Goal: Communication & Community: Answer question/provide support

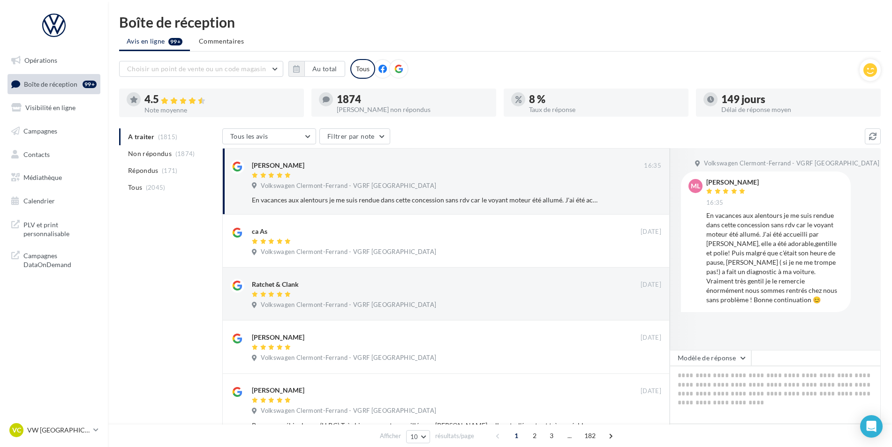
click at [185, 153] on span "(1874)" at bounding box center [185, 154] width 20 height 8
click at [507, 170] on div "[PERSON_NAME]" at bounding box center [448, 170] width 392 height 20
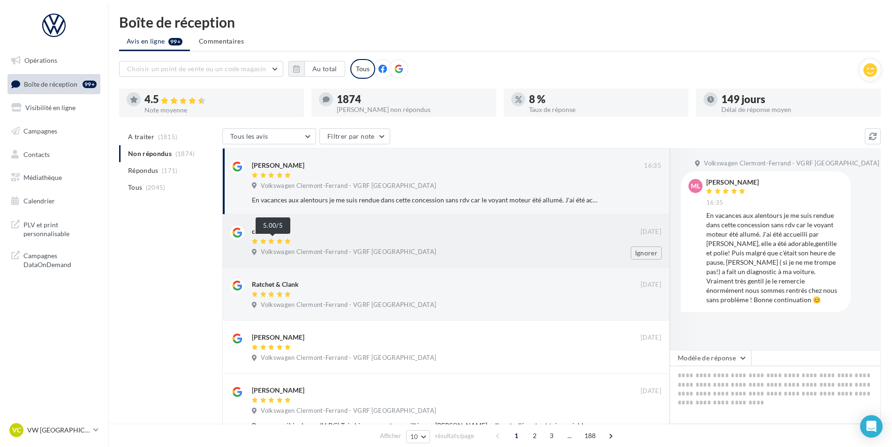
click at [284, 245] on div at bounding box center [272, 242] width 41 height 7
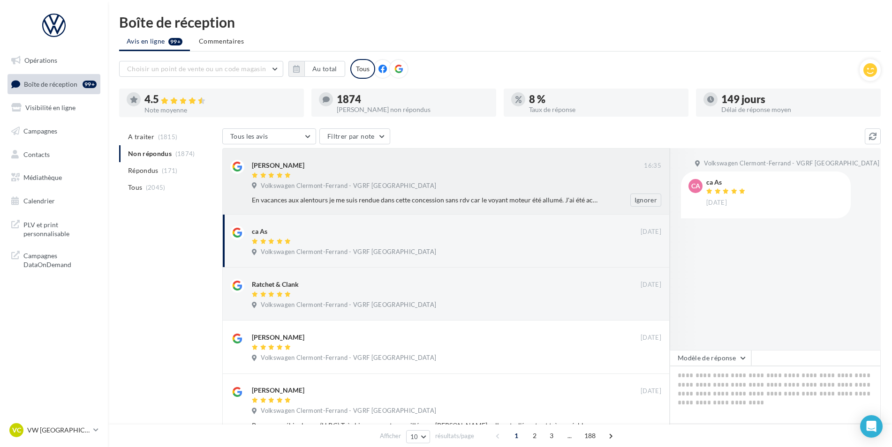
click at [448, 186] on div "Volkswagen Clermont-Ferrand - VGRF [GEOGRAPHIC_DATA]" at bounding box center [456, 187] width 409 height 10
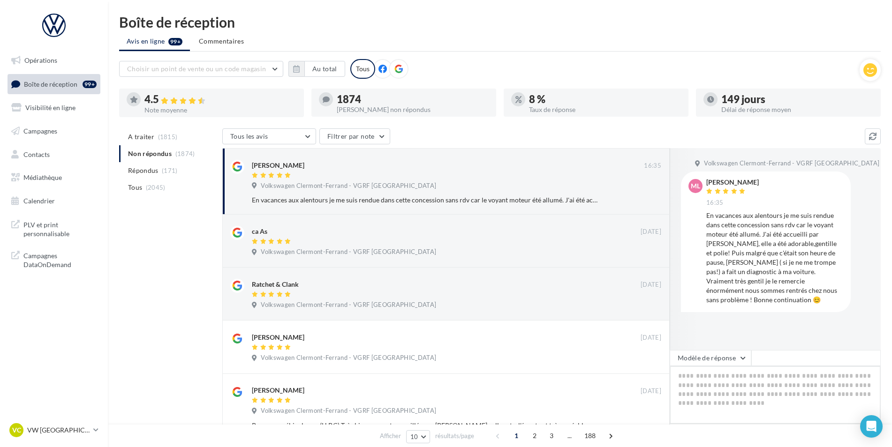
click at [737, 384] on textarea at bounding box center [775, 395] width 211 height 58
paste textarea "**********"
type textarea "**********"
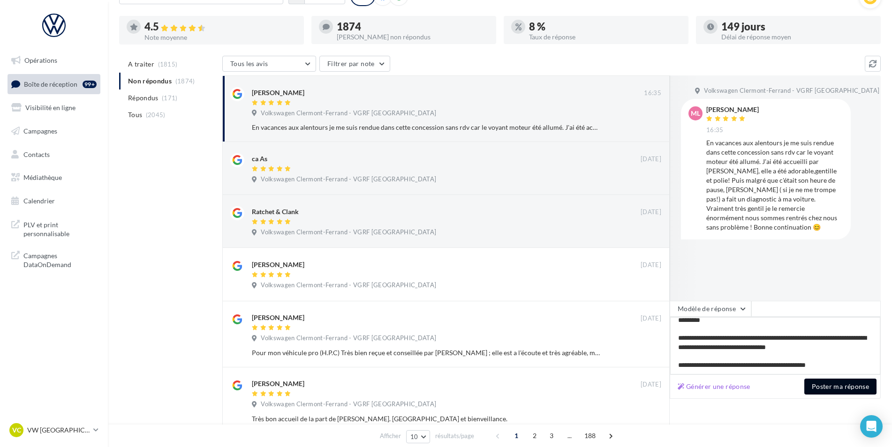
scroll to position [94, 0]
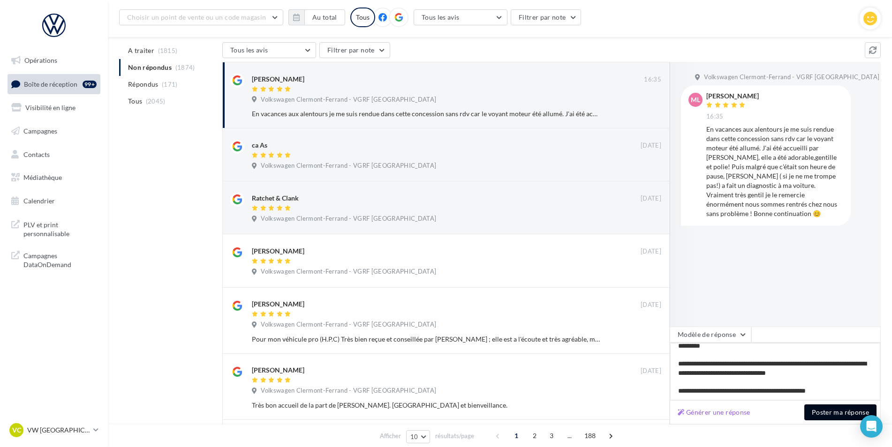
type textarea "**********"
click at [831, 409] on button "Poster ma réponse" at bounding box center [840, 413] width 72 height 16
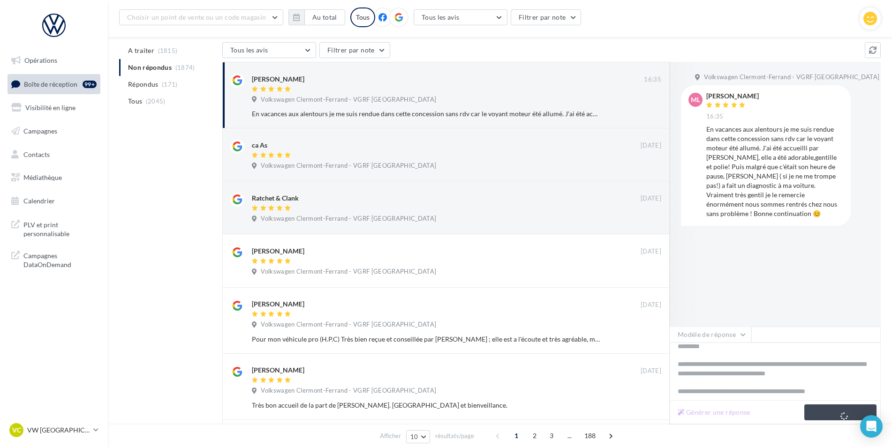
scroll to position [5, 0]
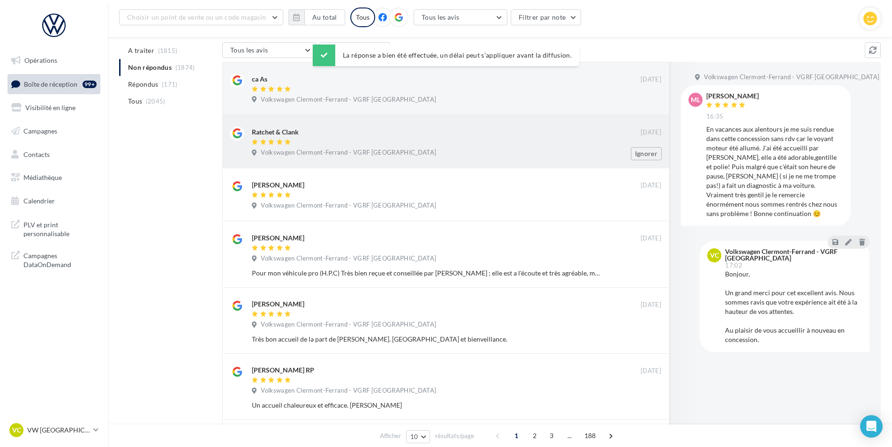
click at [337, 135] on div "Ratchet & Clank" at bounding box center [446, 132] width 389 height 10
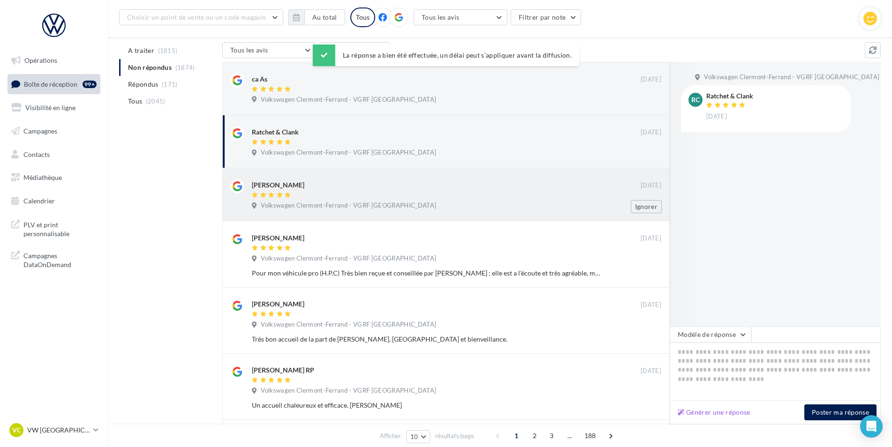
click at [379, 196] on div at bounding box center [446, 196] width 389 height 8
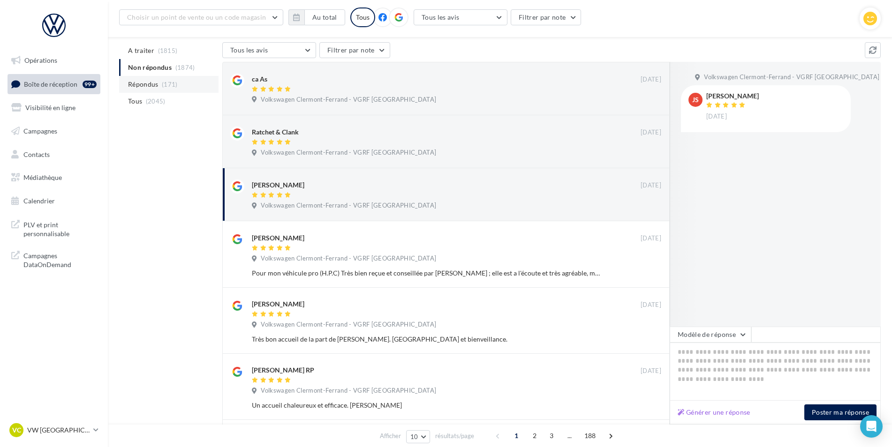
click at [177, 83] on li "Répondus (171)" at bounding box center [168, 84] width 99 height 17
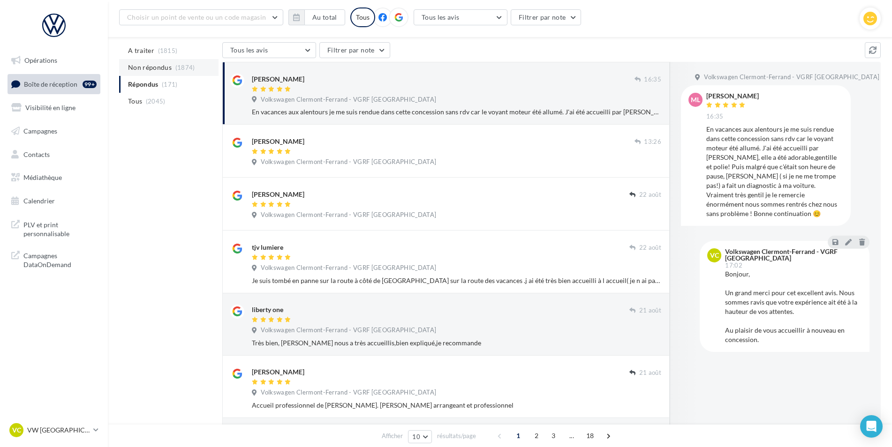
click at [175, 70] on span "(1874)" at bounding box center [185, 68] width 20 height 8
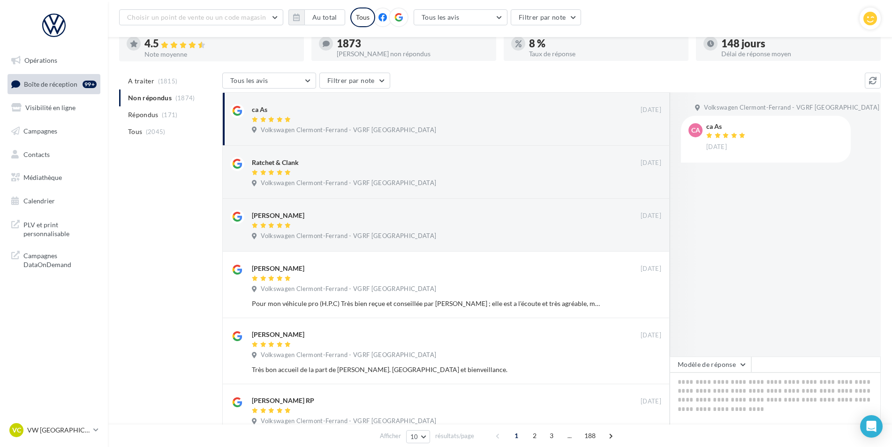
scroll to position [47, 0]
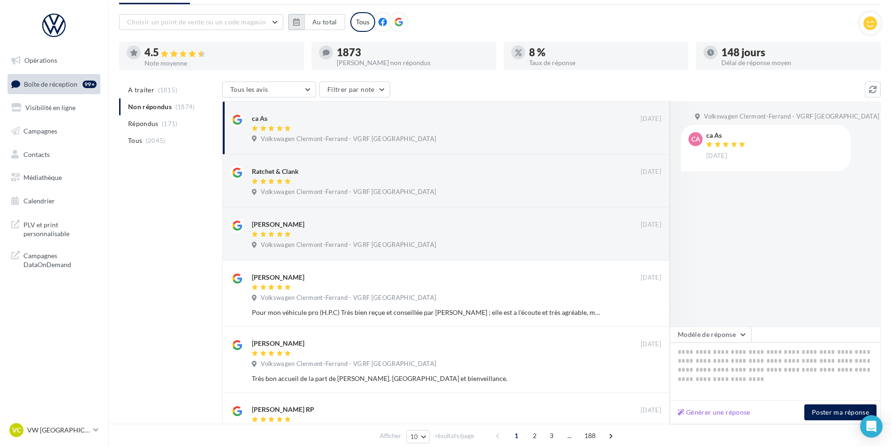
click at [296, 23] on icon "button" at bounding box center [296, 22] width 7 height 8
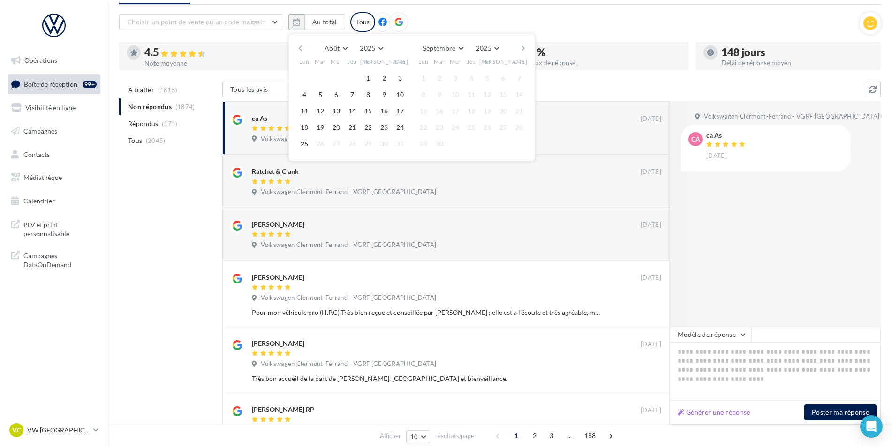
click at [306, 52] on div "Août [PERSON_NAME] Mars Avril Mai Juin Juillet Août Septembre Octobre Novembre …" at bounding box center [411, 48] width 214 height 13
click at [303, 52] on button "button" at bounding box center [300, 48] width 8 height 13
click at [443, 73] on button "1" at bounding box center [439, 78] width 14 height 14
click at [520, 48] on button "button" at bounding box center [523, 48] width 8 height 13
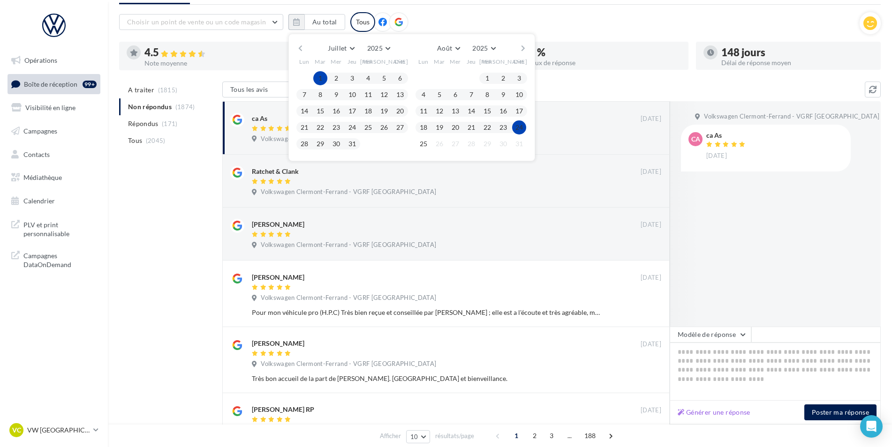
click at [525, 129] on button "24" at bounding box center [519, 128] width 14 height 14
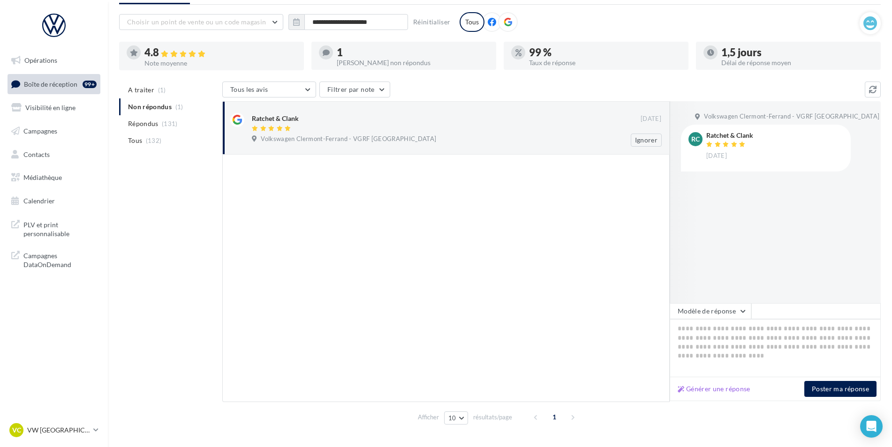
click at [447, 142] on div "Volkswagen Clermont-Ferrand - VGRF [GEOGRAPHIC_DATA]" at bounding box center [456, 140] width 409 height 10
click at [307, 123] on div "Ratchet & Clank" at bounding box center [446, 118] width 389 height 10
